Goal: Task Accomplishment & Management: Use online tool/utility

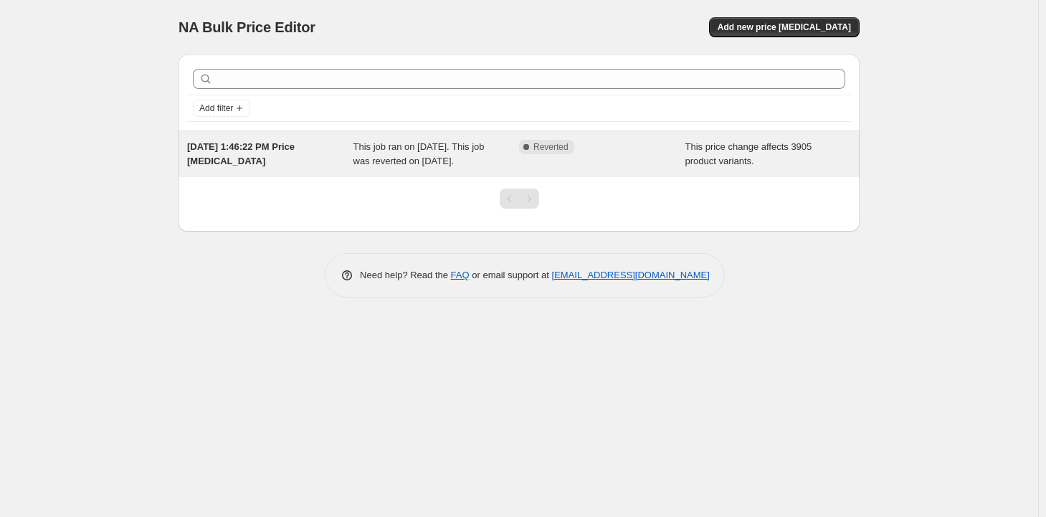
click at [460, 156] on span "This job ran on August 26, 2025. This job was reverted on August 31, 2025." at bounding box center [418, 153] width 131 height 25
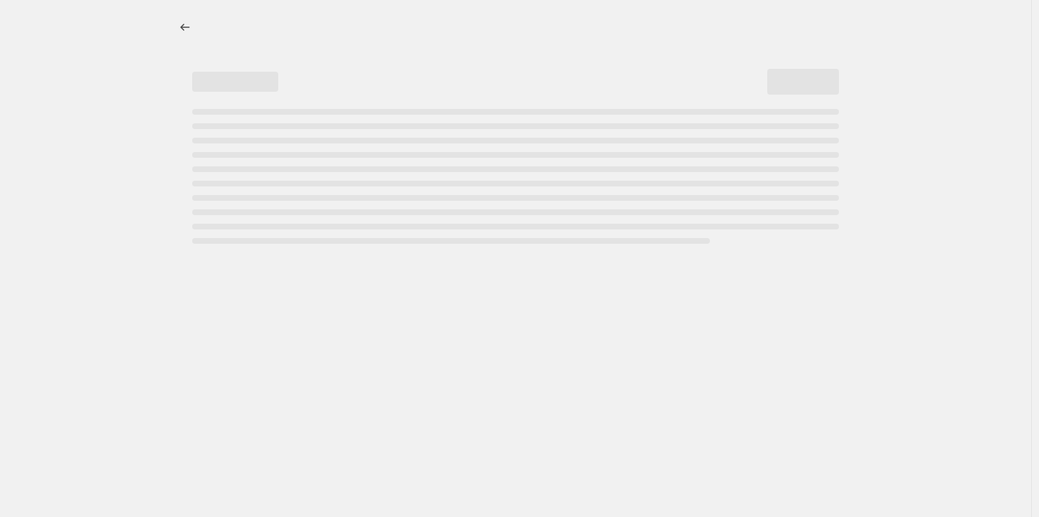
select select "margin"
select select "remove"
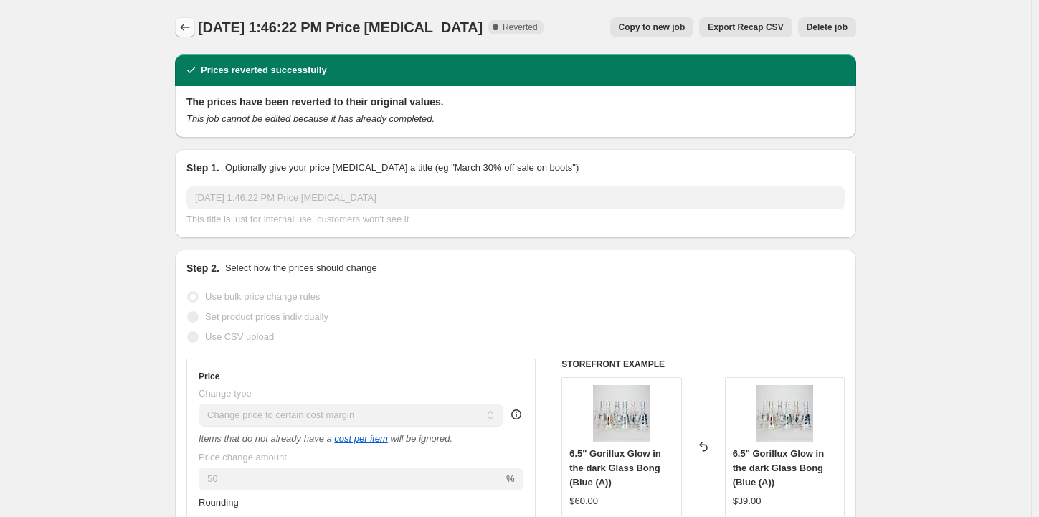
click at [182, 27] on icon "Price change jobs" at bounding box center [185, 27] width 14 height 14
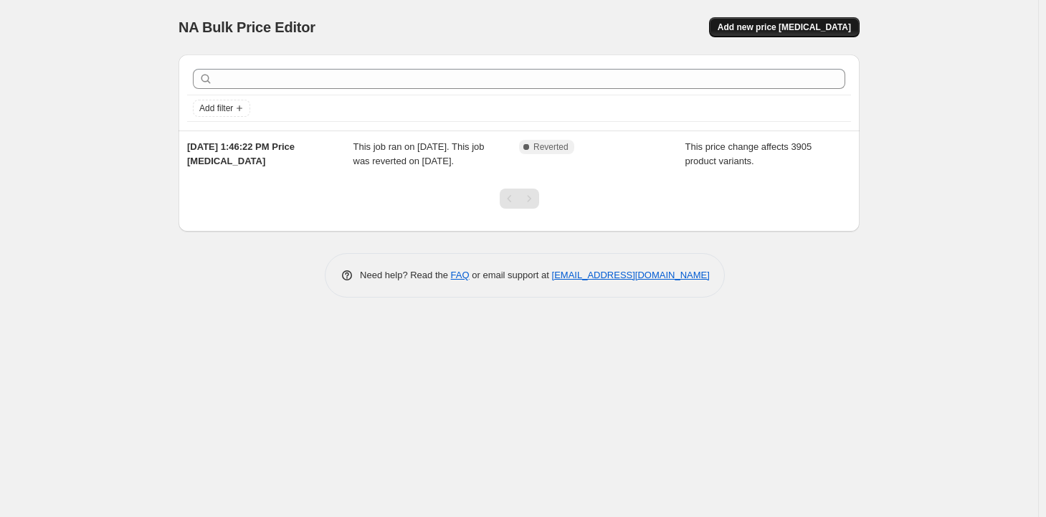
click at [773, 22] on button "Add new price change job" at bounding box center [784, 27] width 151 height 20
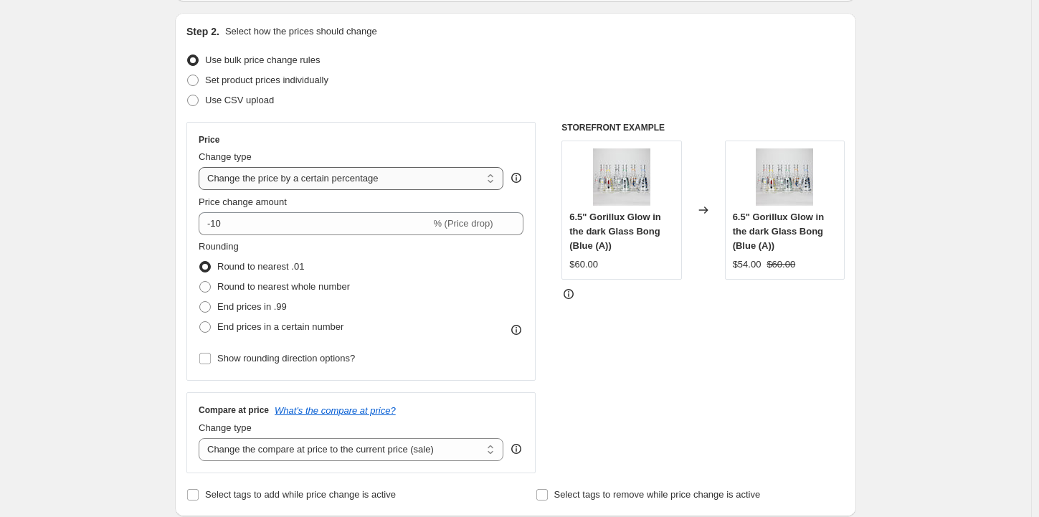
scroll to position [143, 0]
click at [336, 178] on select "Change the price to a certain amount Change the price by a certain amount Chang…" at bounding box center [351, 177] width 305 height 23
select select "margin"
type input "50"
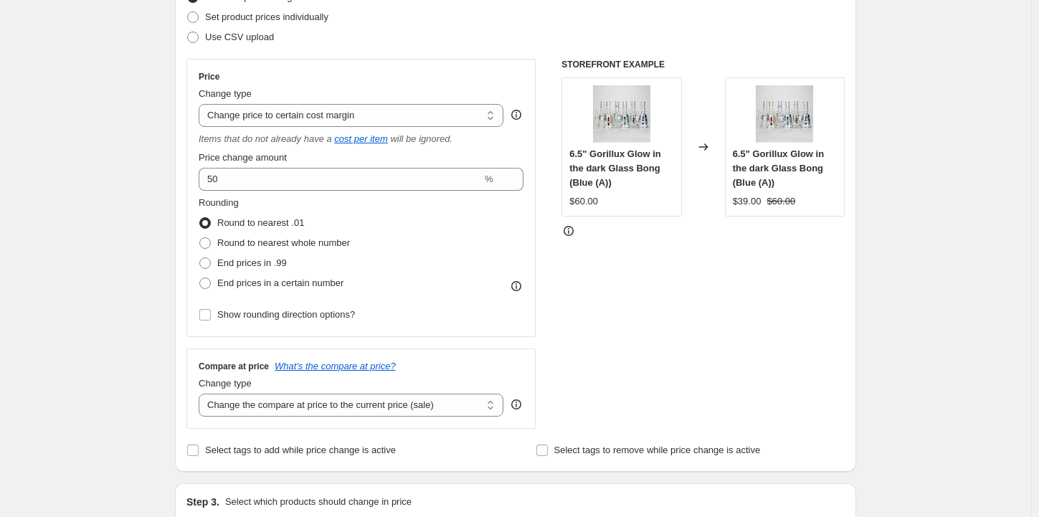
scroll to position [215, 0]
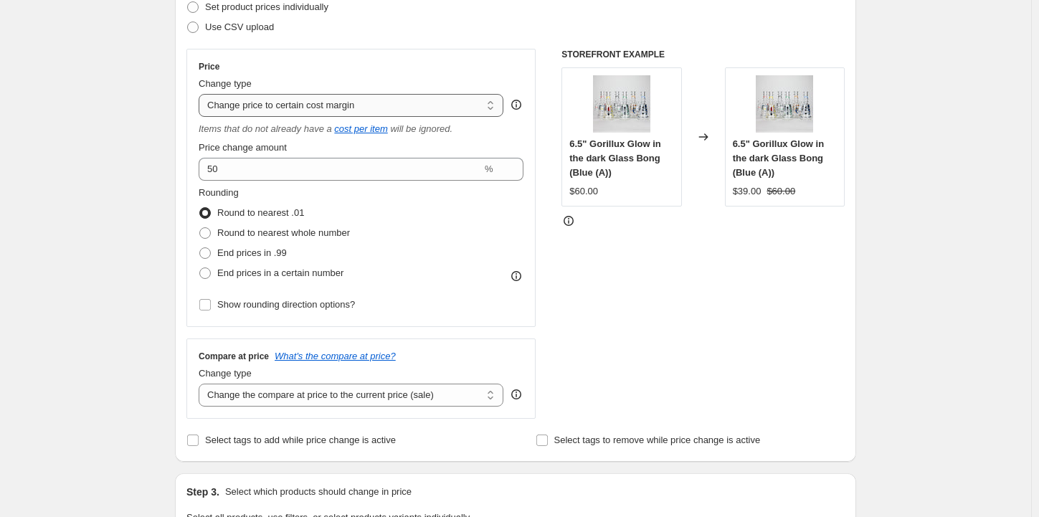
click at [337, 96] on select "Change the price to a certain amount Change the price by a certain amount Chang…" at bounding box center [351, 105] width 305 height 23
click at [333, 99] on select "Change the price to a certain amount Change the price by a certain amount Chang…" at bounding box center [351, 105] width 305 height 23
click at [202, 94] on select "Change the price to a certain amount Change the price by a certain amount Chang…" at bounding box center [351, 105] width 305 height 23
click at [281, 229] on span "Round to nearest whole number" at bounding box center [283, 232] width 133 height 11
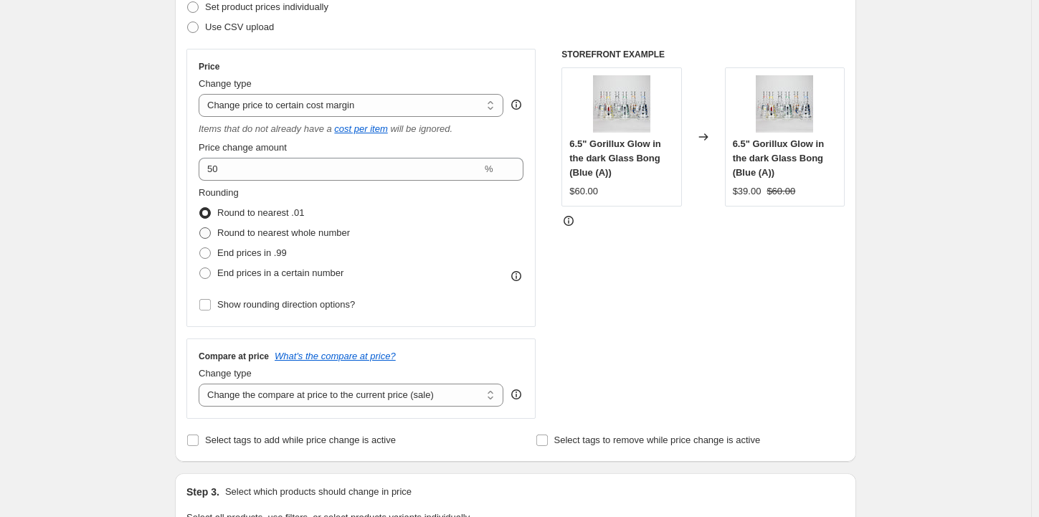
click at [200, 228] on input "Round to nearest whole number" at bounding box center [199, 227] width 1 height 1
radio input "true"
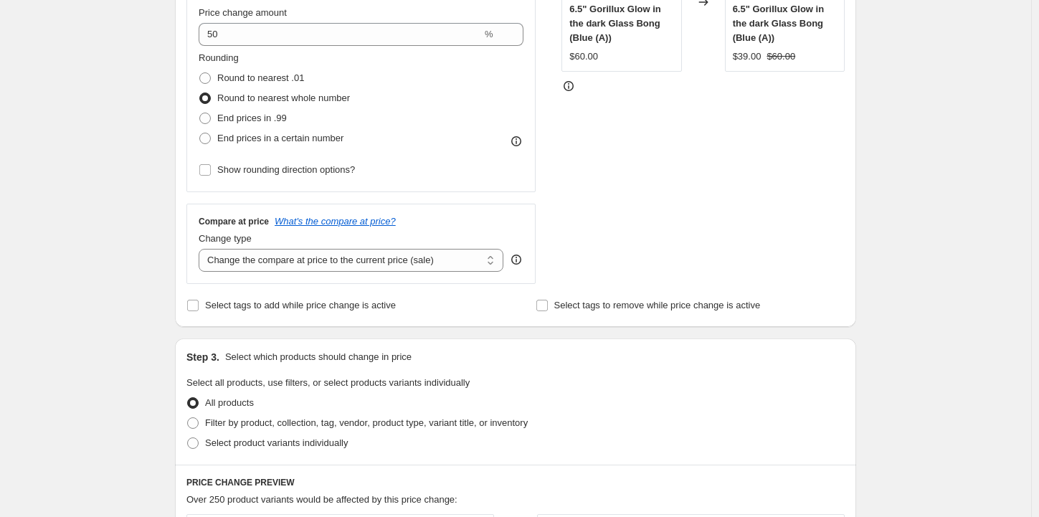
scroll to position [359, 0]
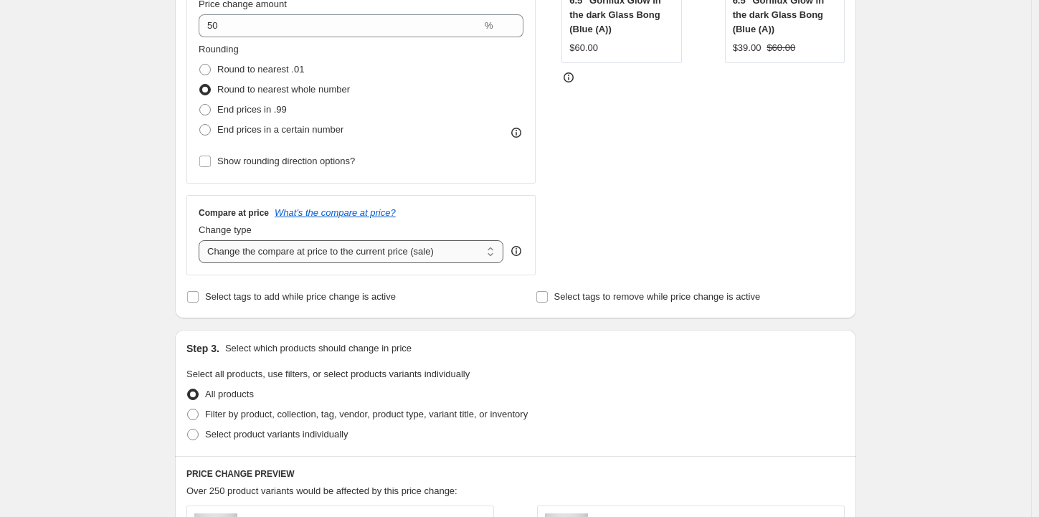
click at [374, 250] on select "Change the compare at price to the current price (sale) Change the compare at p…" at bounding box center [351, 251] width 305 height 23
select select "remove"
click at [202, 240] on select "Change the compare at price to the current price (sale) Change the compare at p…" at bounding box center [351, 251] width 305 height 23
click at [115, 217] on div "Create new price change job. This page is ready Create new price change job Dra…" at bounding box center [515, 371] width 1031 height 1461
click at [195, 300] on input "Select tags to add while price change is active" at bounding box center [192, 296] width 11 height 11
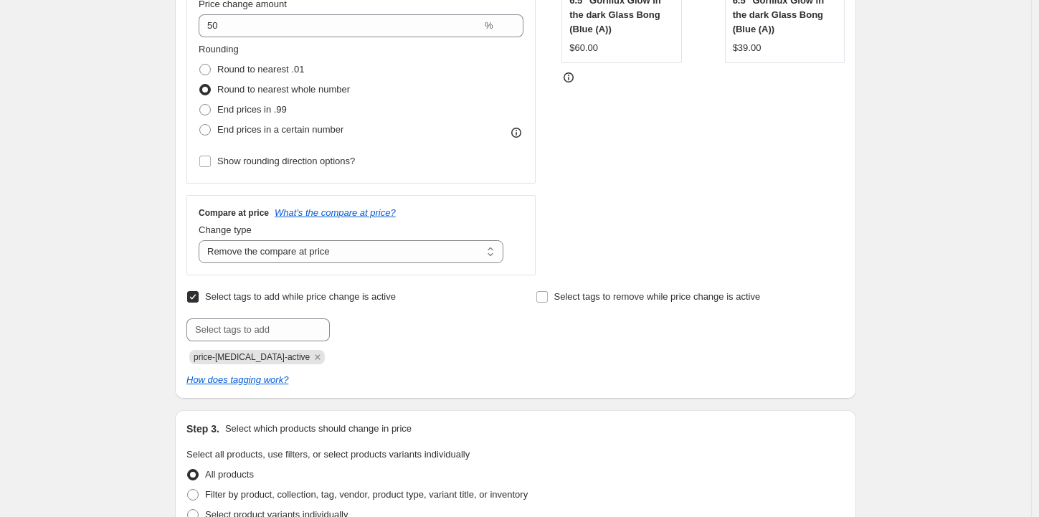
click at [195, 300] on input "Select tags to add while price change is active" at bounding box center [192, 296] width 11 height 11
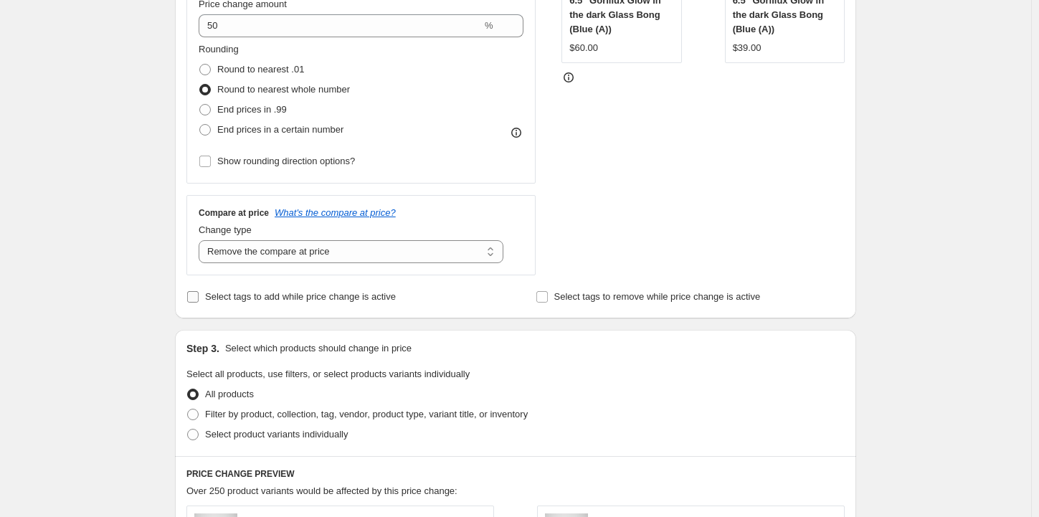
click at [195, 300] on input "Select tags to add while price change is active" at bounding box center [192, 296] width 11 height 11
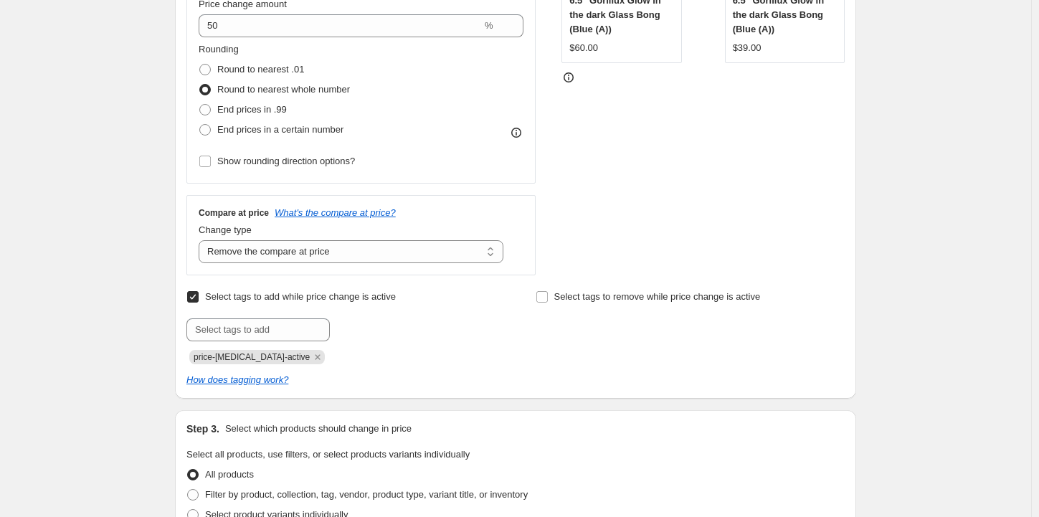
click at [195, 300] on input "Select tags to add while price change is active" at bounding box center [192, 296] width 11 height 11
checkbox input "false"
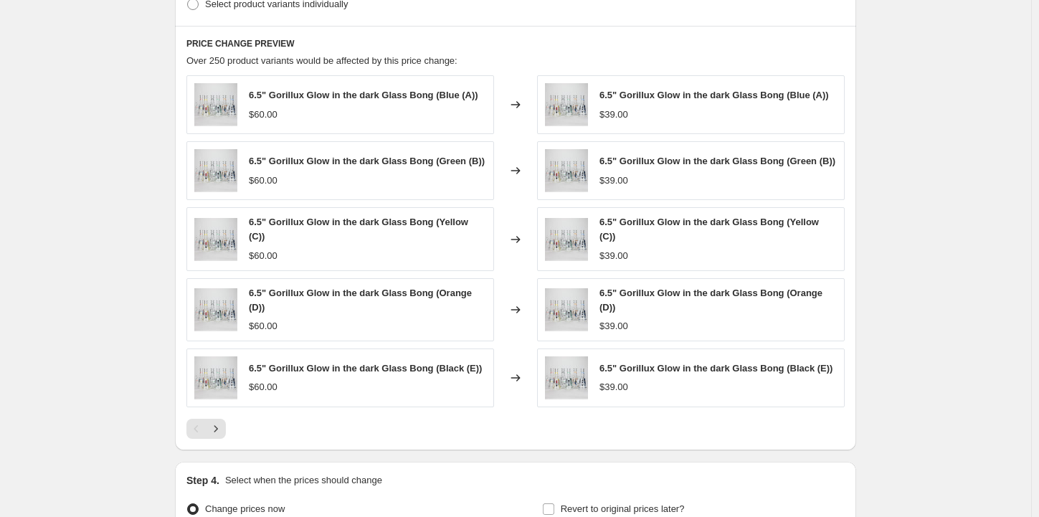
scroll to position [936, 0]
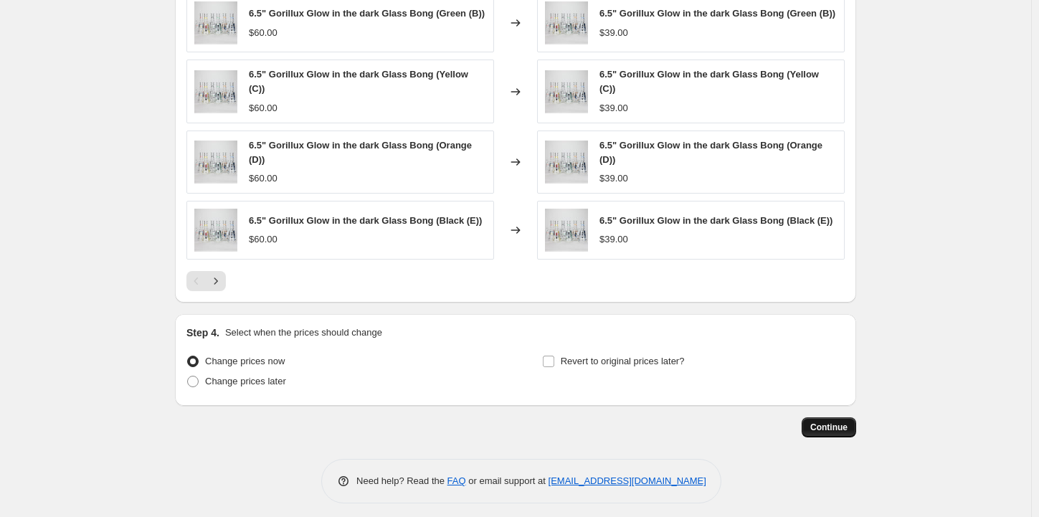
click at [830, 422] on span "Continue" at bounding box center [828, 427] width 37 height 11
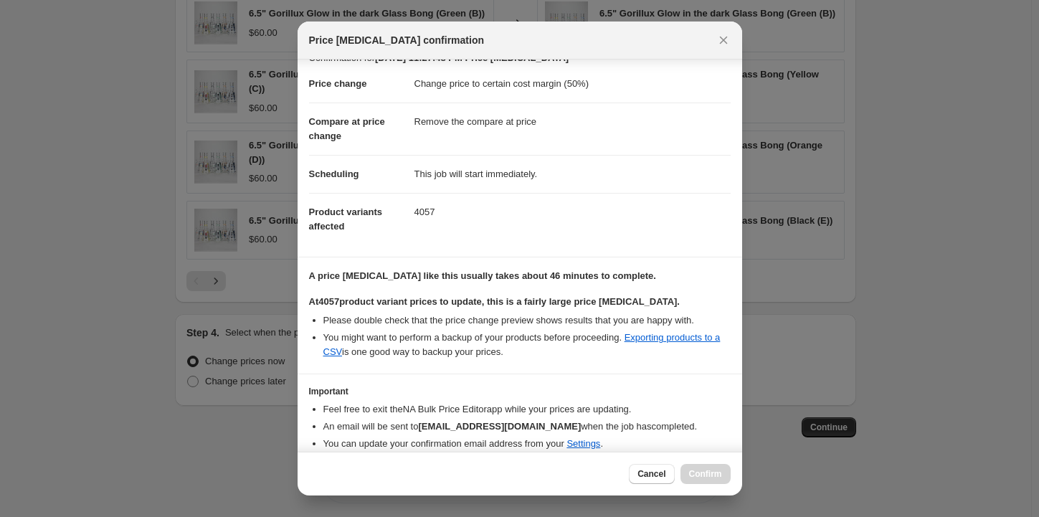
scroll to position [75, 0]
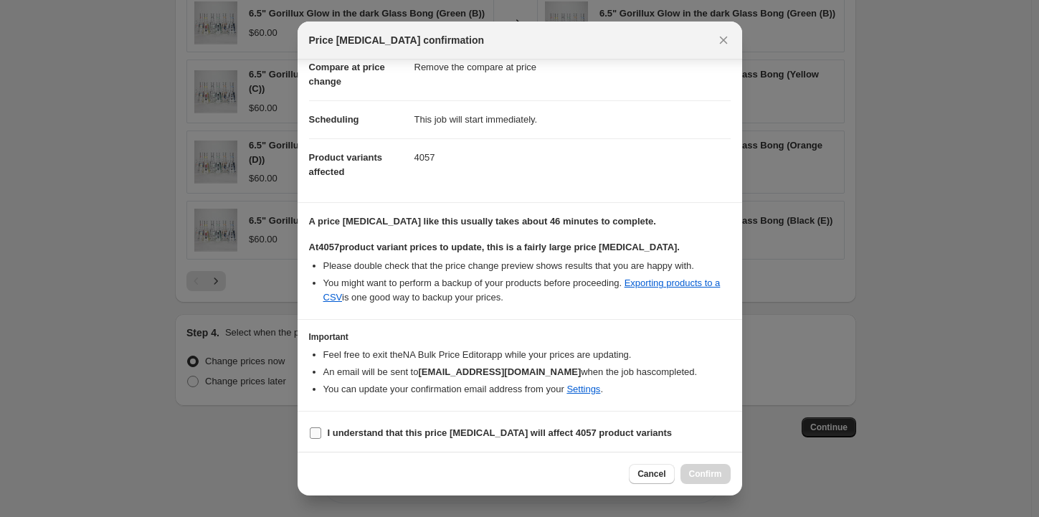
click at [313, 428] on input "I understand that this price change job will affect 4057 product variants" at bounding box center [315, 432] width 11 height 11
checkbox input "true"
click at [719, 478] on span "Confirm" at bounding box center [705, 473] width 33 height 11
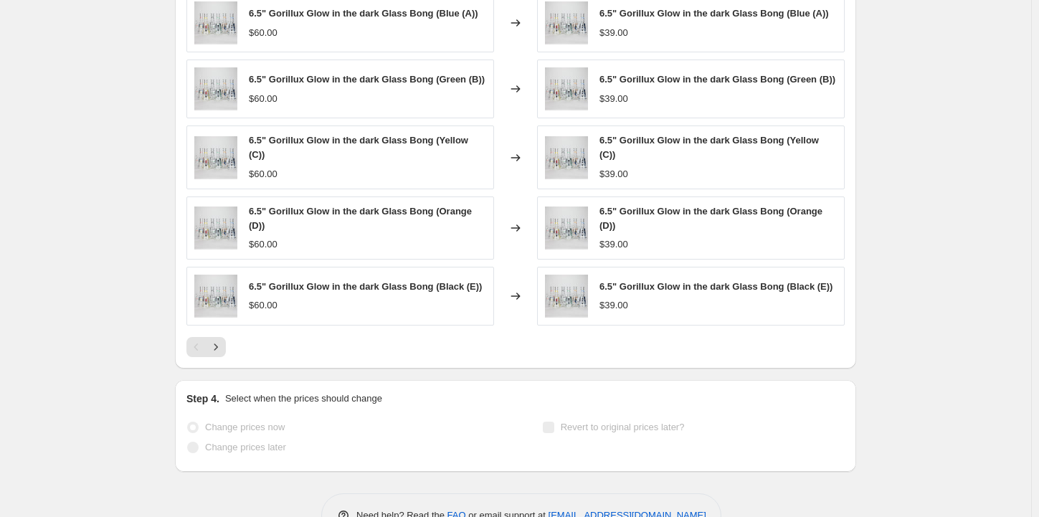
scroll to position [974, 0]
